Goal: Browse casually: Explore the website without a specific task or goal

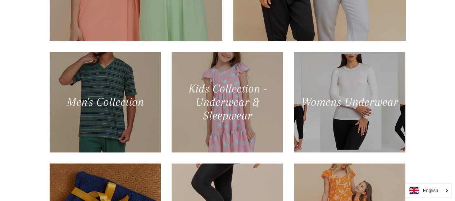
scroll to position [528, 0]
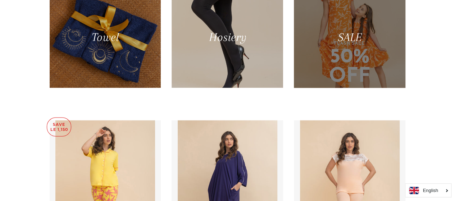
click at [366, 45] on div at bounding box center [349, 38] width 115 height 104
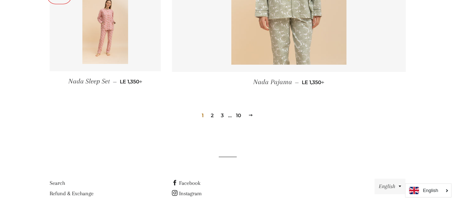
scroll to position [1091, 0]
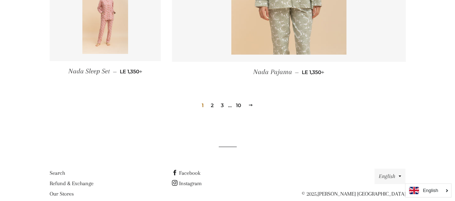
click at [212, 100] on link "2" at bounding box center [212, 105] width 9 height 11
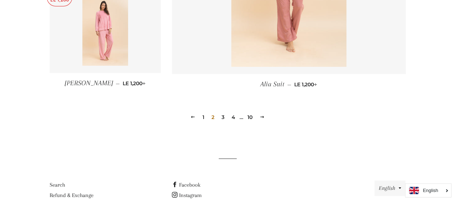
scroll to position [1075, 0]
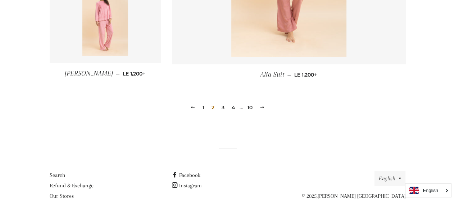
click at [223, 110] on link "3" at bounding box center [223, 107] width 9 height 11
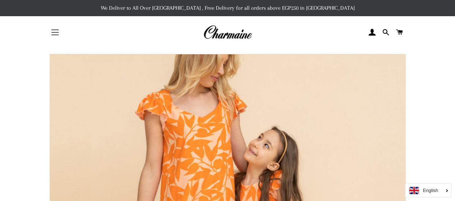
click at [52, 32] on span "button" at bounding box center [54, 32] width 7 height 1
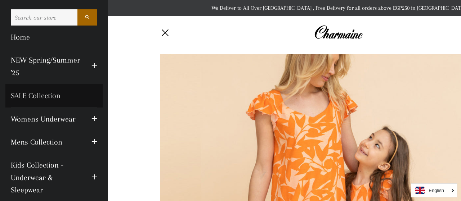
click at [41, 95] on link "SALE Collection" at bounding box center [53, 95] width 97 height 23
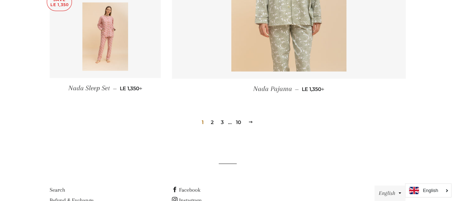
scroll to position [1097, 0]
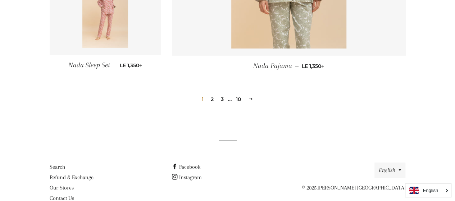
click at [239, 94] on link "10" at bounding box center [238, 99] width 11 height 11
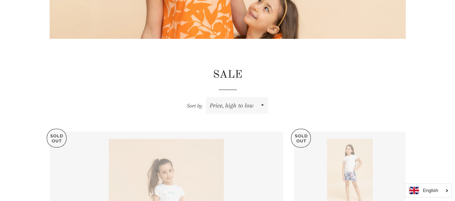
scroll to position [352, 0]
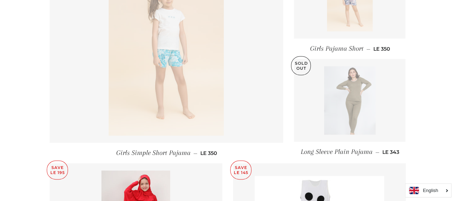
click at [455, 129] on html "Search Home NEW Spring/Summer '25 Expand submenu NEW Spring/Summer '25 Collapse…" at bounding box center [227, 43] width 455 height 790
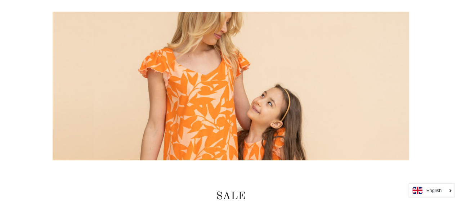
scroll to position [0, 0]
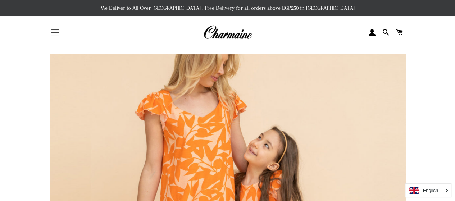
click at [55, 33] on button "Site navigation" at bounding box center [55, 32] width 18 height 18
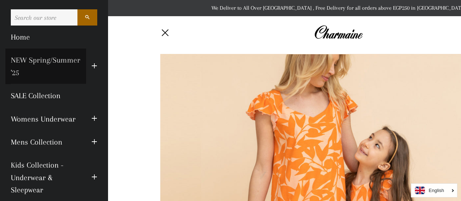
click at [41, 73] on link "NEW Spring/Summer '25" at bounding box center [45, 67] width 81 height 36
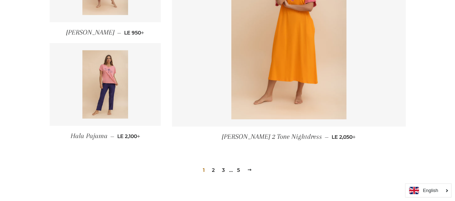
scroll to position [1001, 0]
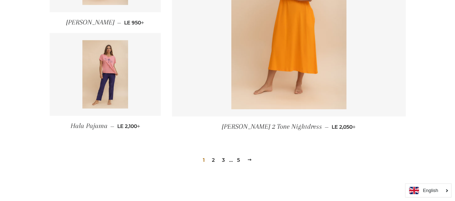
click at [214, 160] on link "2" at bounding box center [213, 160] width 9 height 11
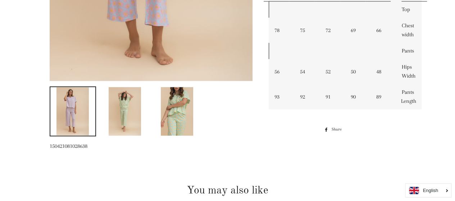
scroll to position [303, 0]
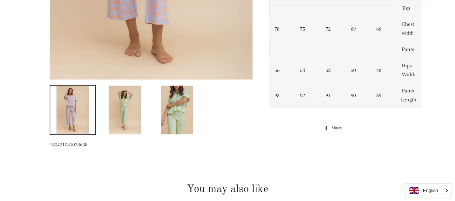
click at [117, 115] on img at bounding box center [125, 110] width 32 height 49
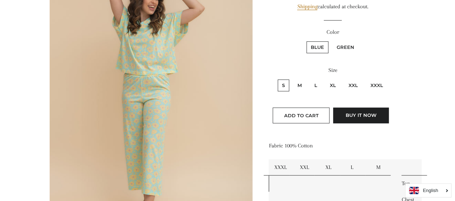
scroll to position [56, 0]
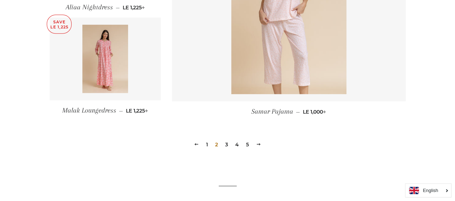
scroll to position [1028, 0]
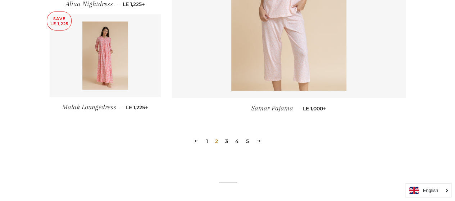
click at [227, 142] on link "3" at bounding box center [226, 141] width 9 height 11
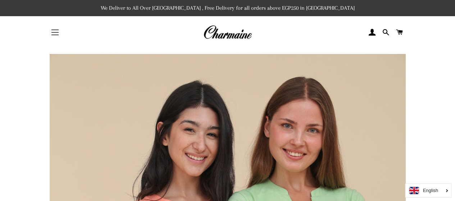
click at [50, 31] on button "Site navigation" at bounding box center [55, 32] width 18 height 18
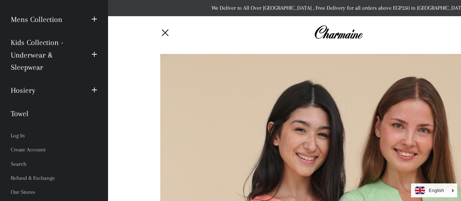
scroll to position [135, 0]
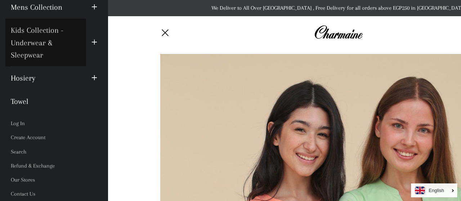
click at [27, 41] on link "Kids Collection - Underwear & Sleepwear" at bounding box center [45, 43] width 81 height 48
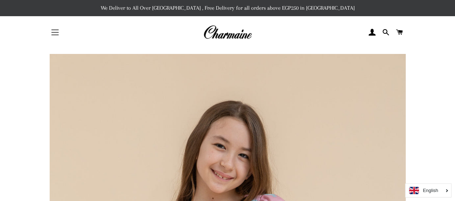
click at [50, 36] on button "Site navigation" at bounding box center [55, 32] width 18 height 18
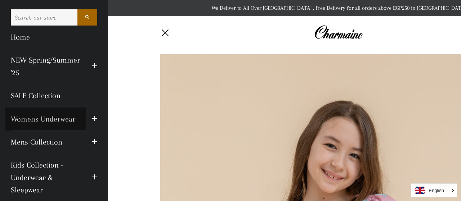
click at [47, 118] on link "Womens Underwear" at bounding box center [45, 119] width 81 height 23
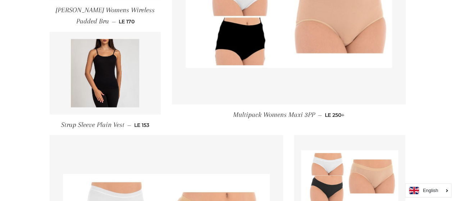
scroll to position [621, 0]
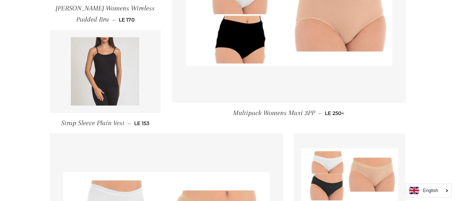
click at [100, 87] on img at bounding box center [105, 71] width 68 height 68
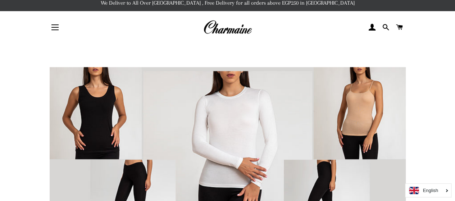
scroll to position [0, 0]
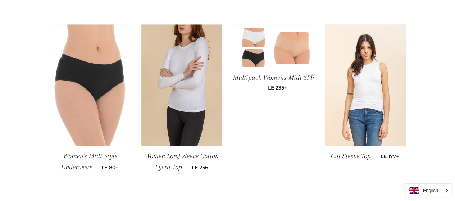
scroll to position [378, 0]
